Goal: Transaction & Acquisition: Book appointment/travel/reservation

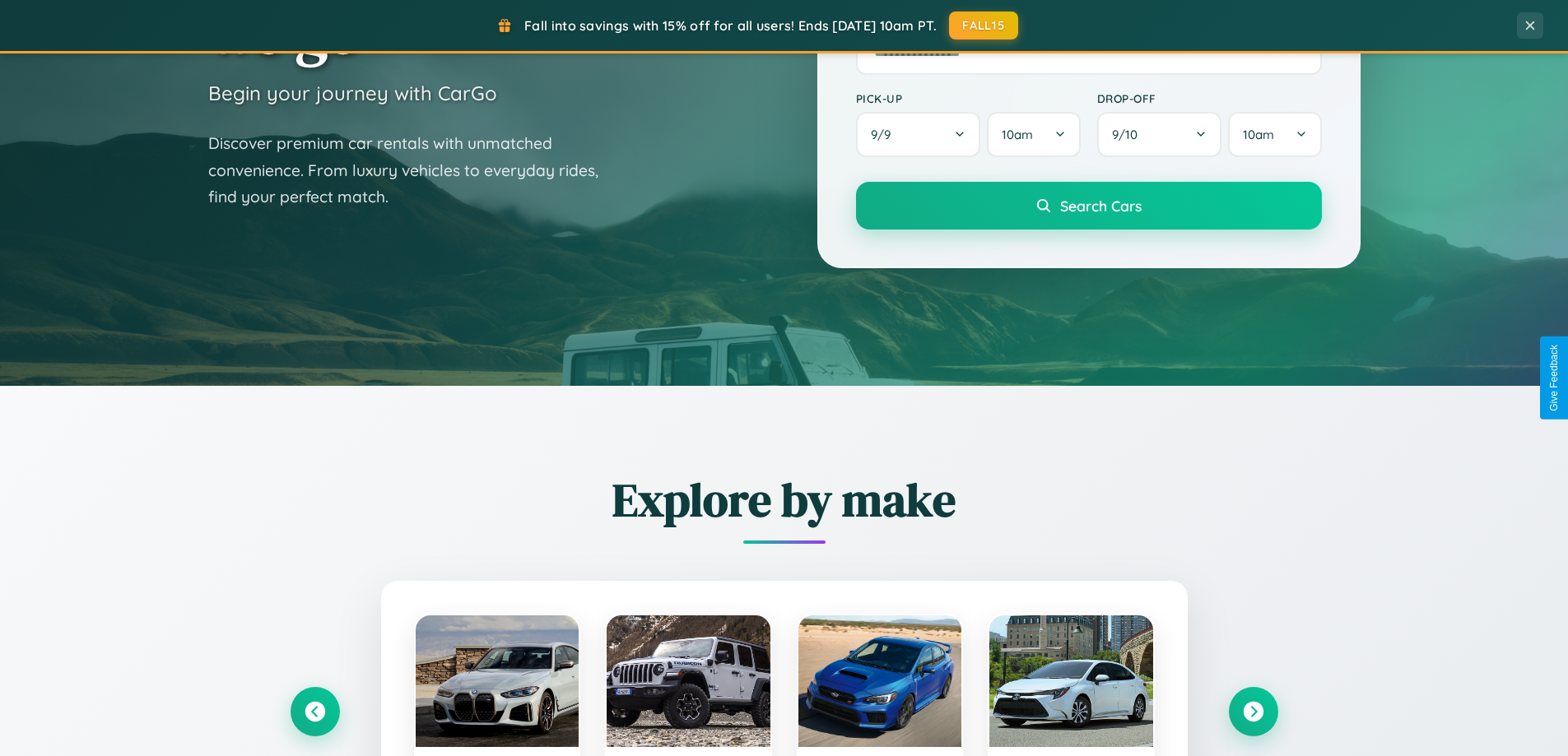
scroll to position [2645, 0]
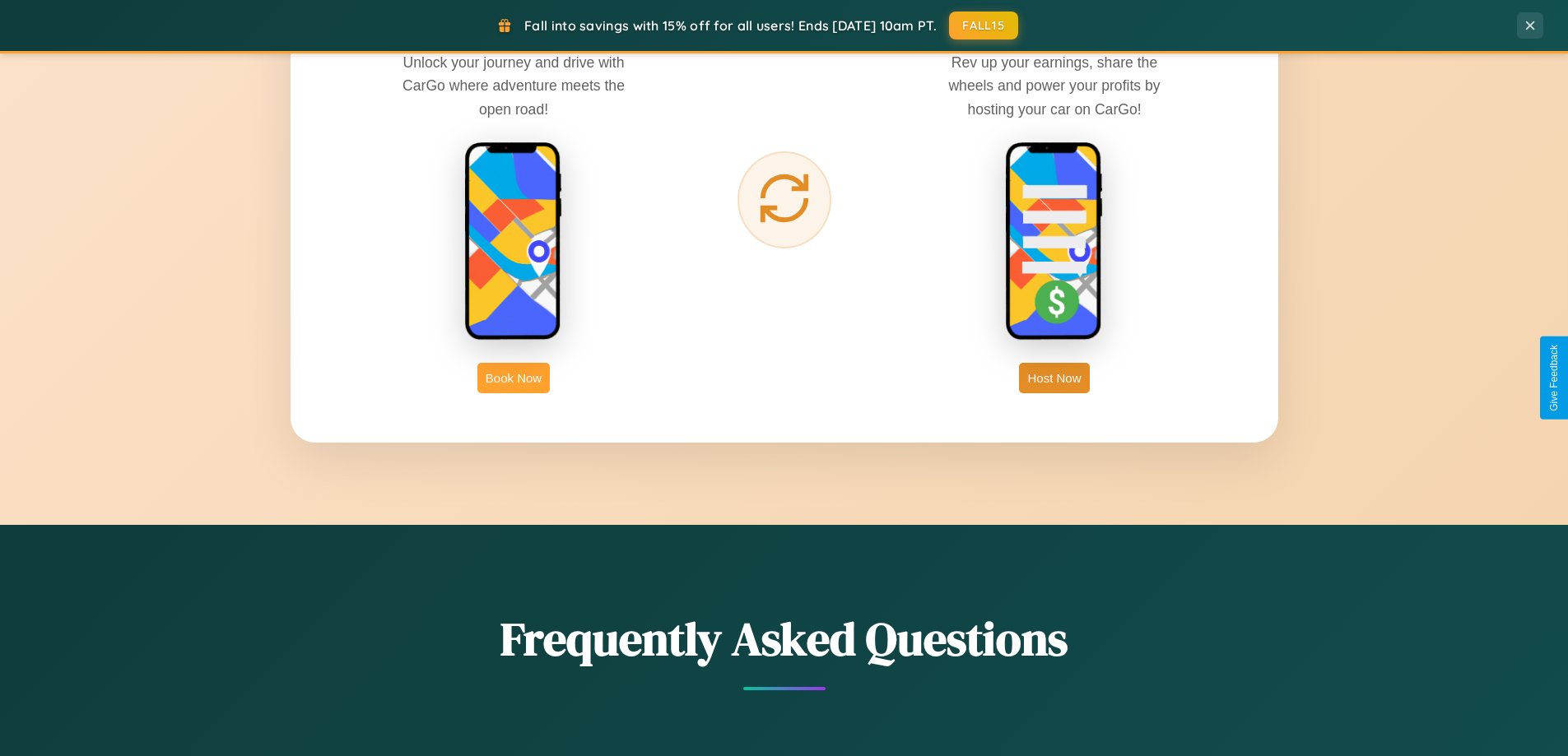
click at [514, 378] on button "Book Now" at bounding box center [514, 378] width 73 height 30
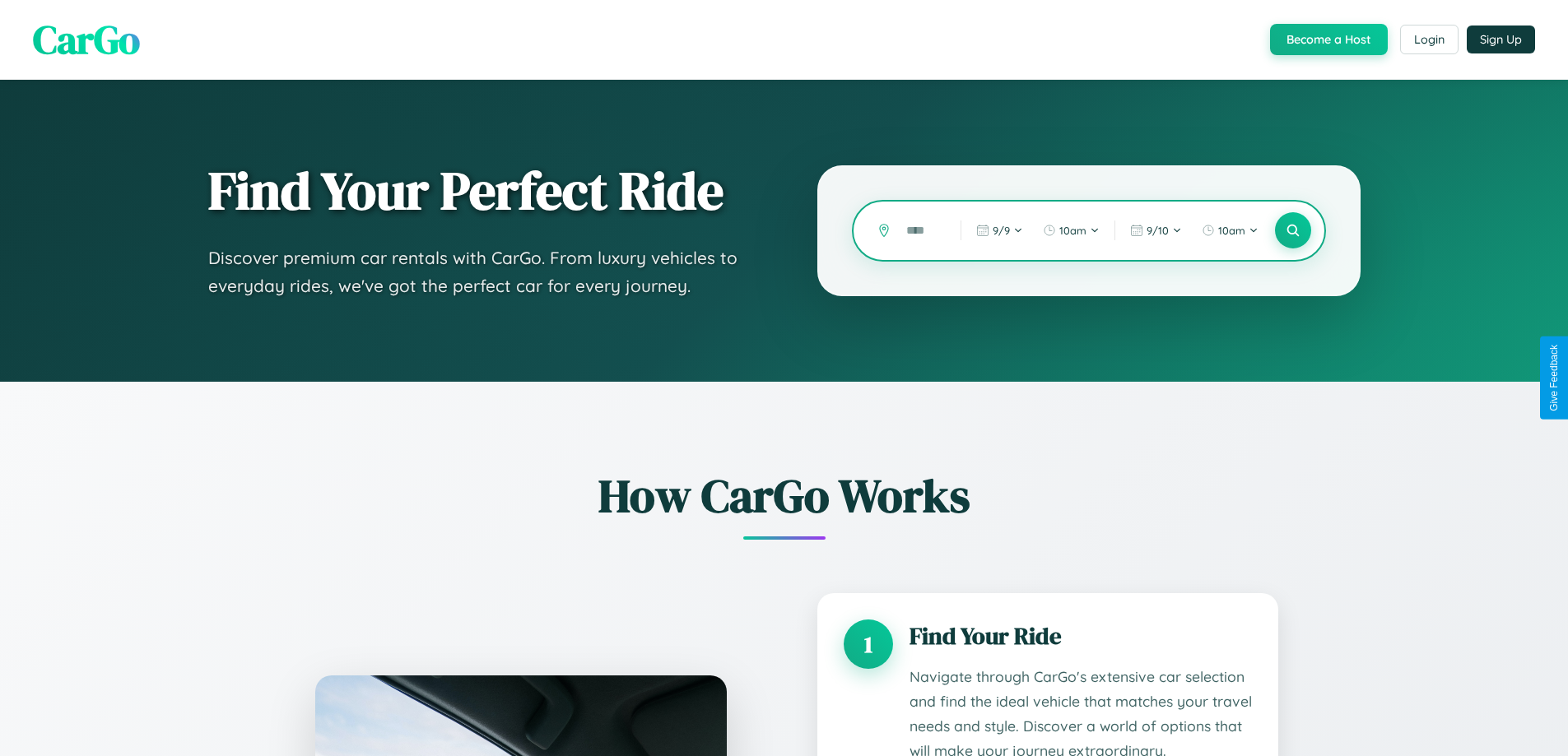
click at [921, 230] on input "text" at bounding box center [920, 230] width 46 height 29
type input "*"
click at [1292, 230] on icon at bounding box center [1292, 230] width 16 height 16
